Goal: Register for event/course

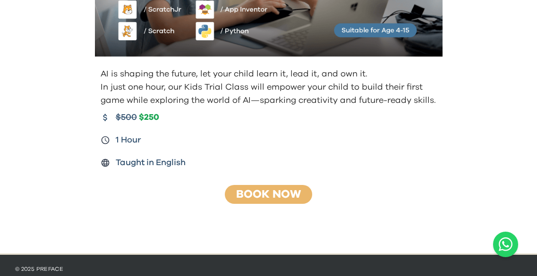
scroll to position [192, 0]
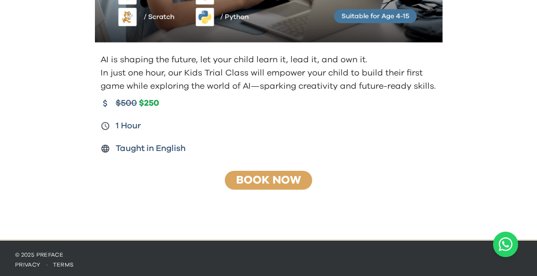
click at [285, 182] on link "Book Now" at bounding box center [268, 180] width 65 height 11
